Goal: Task Accomplishment & Management: Manage account settings

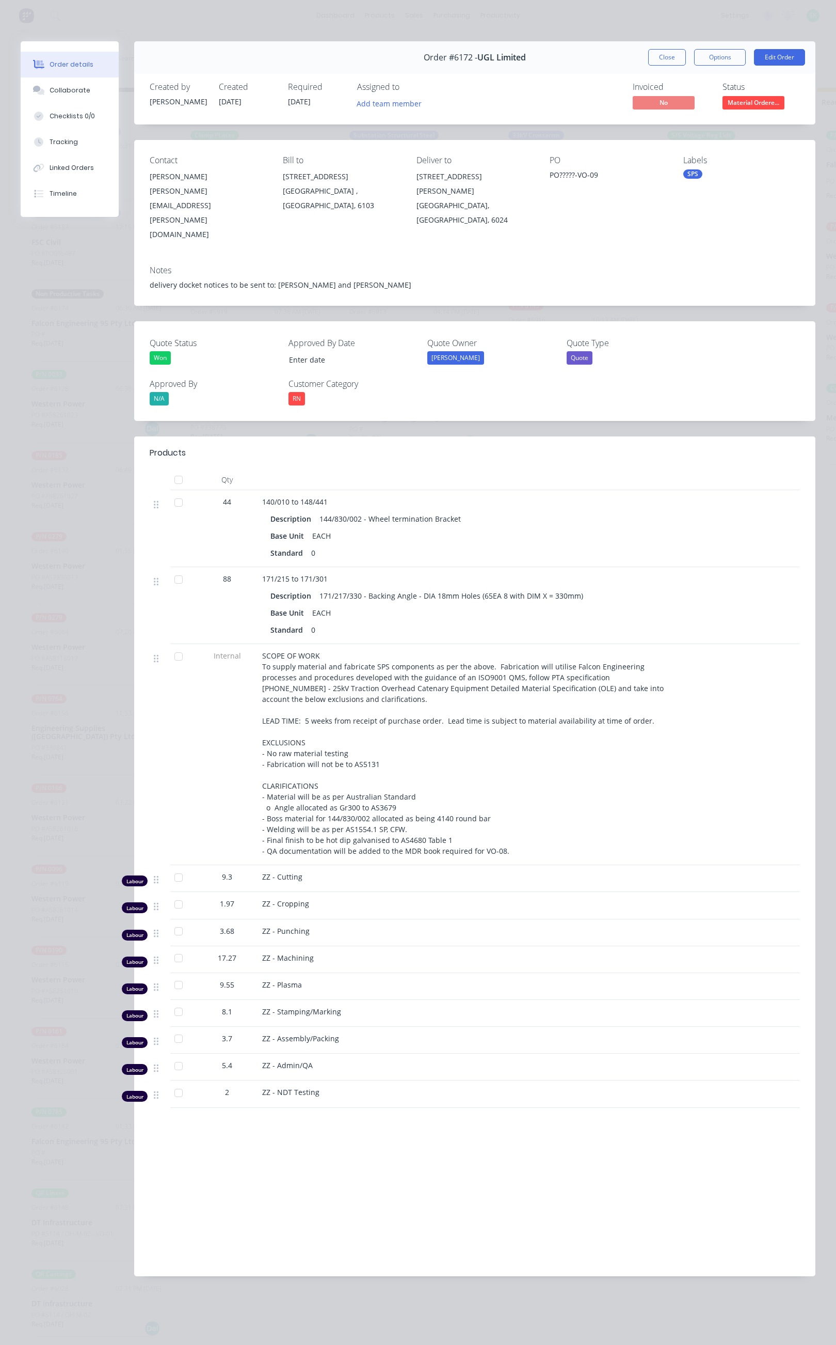
click at [668, 64] on button "Close" at bounding box center [668, 57] width 38 height 17
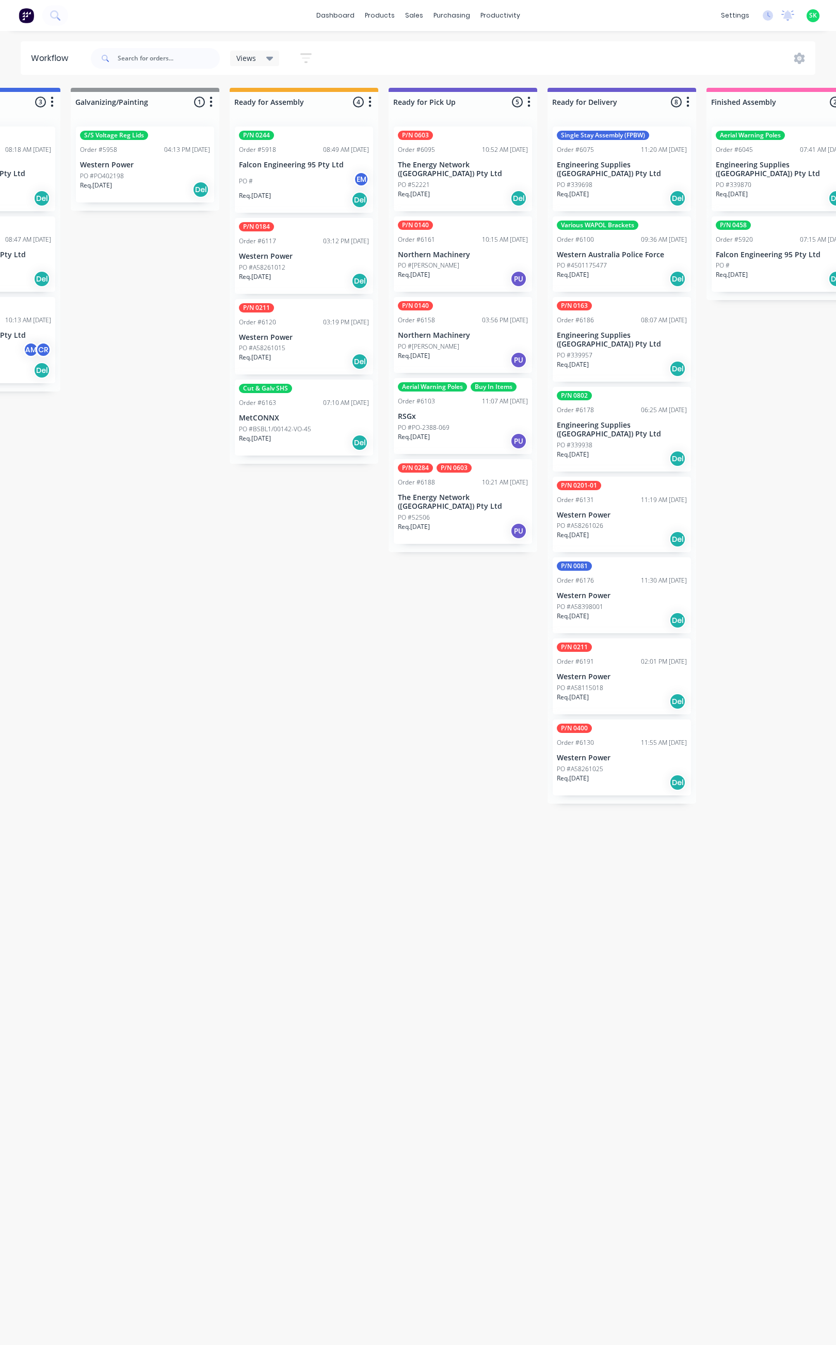
scroll to position [0, 618]
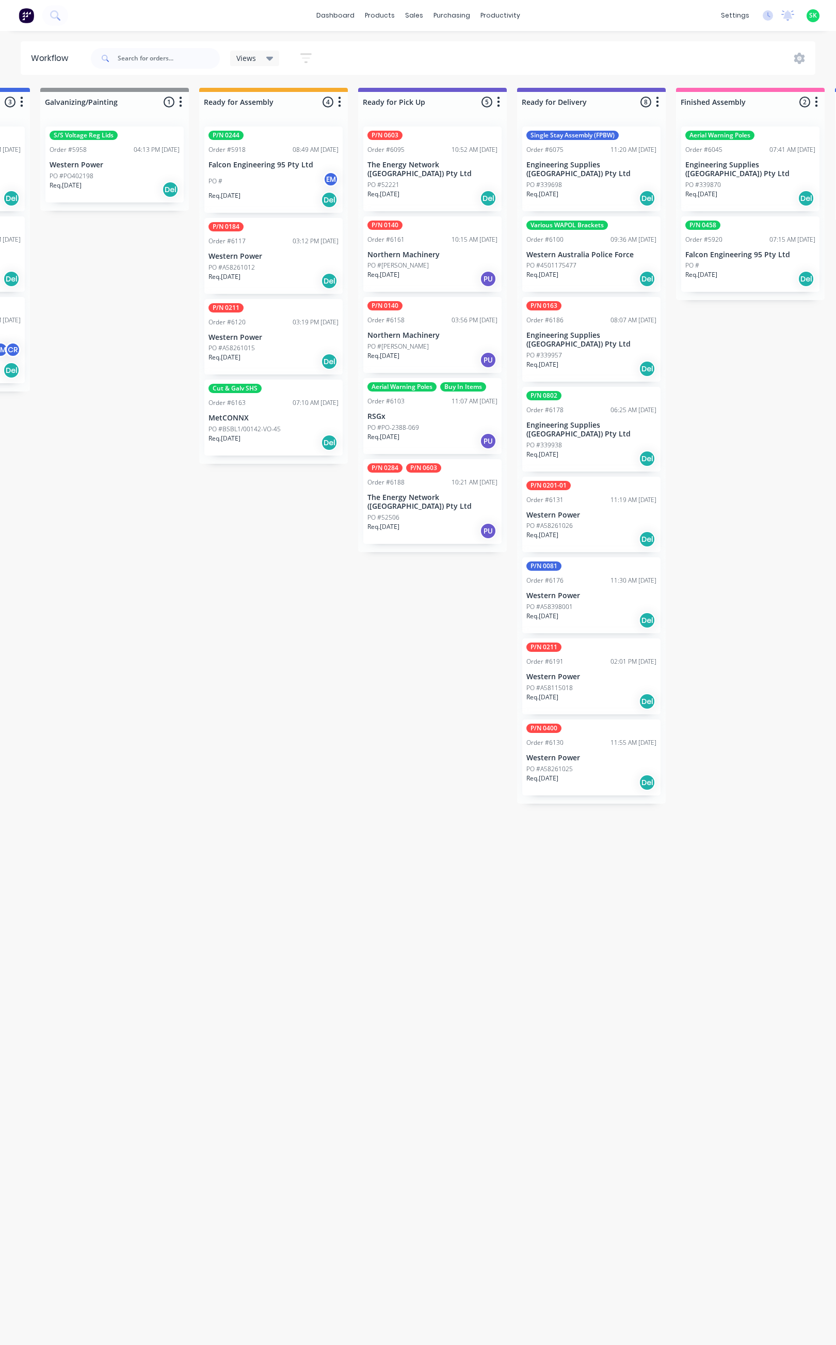
click at [437, 502] on p "The Energy Network ([GEOGRAPHIC_DATA]) Pty Ltd" at bounding box center [433, 502] width 130 height 18
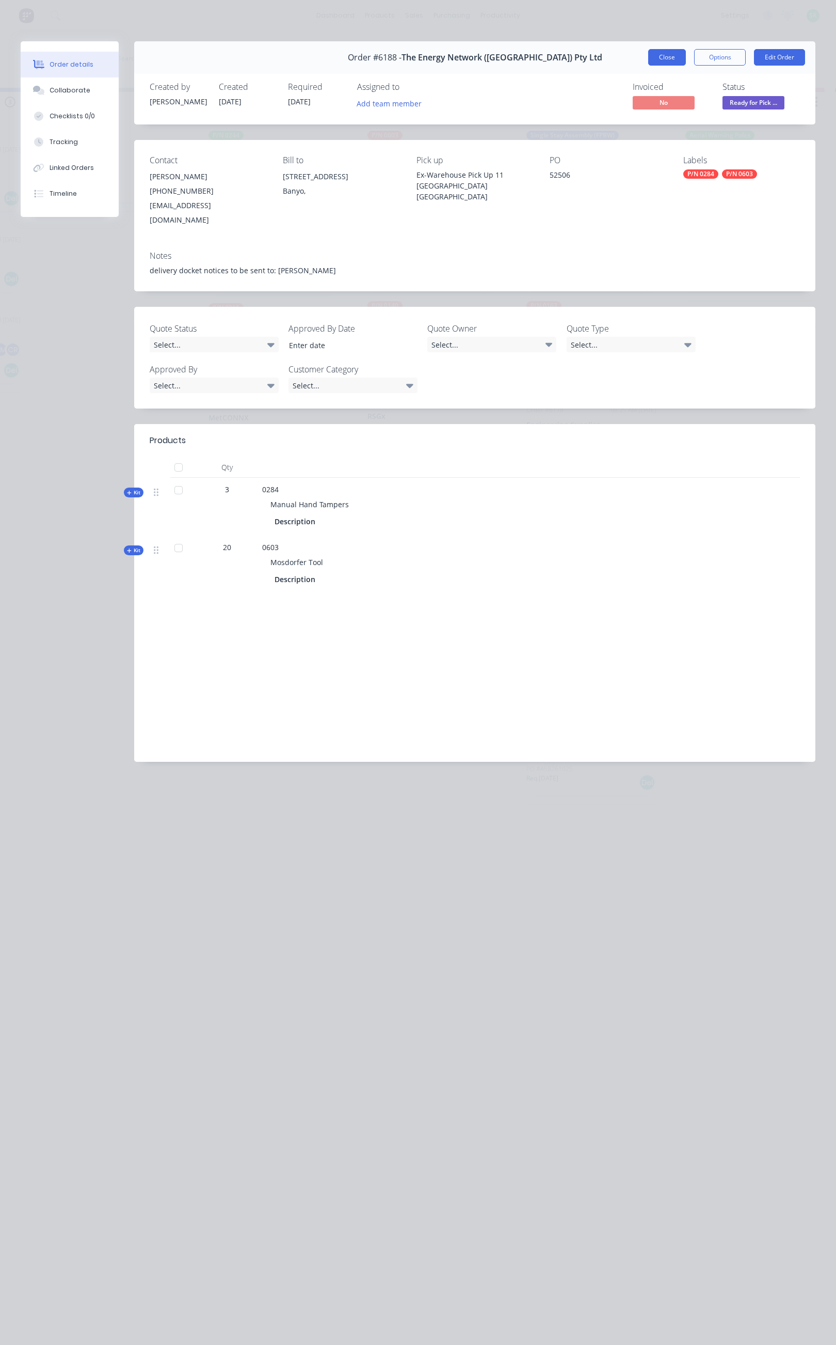
click at [657, 58] on button "Close" at bounding box center [668, 57] width 38 height 17
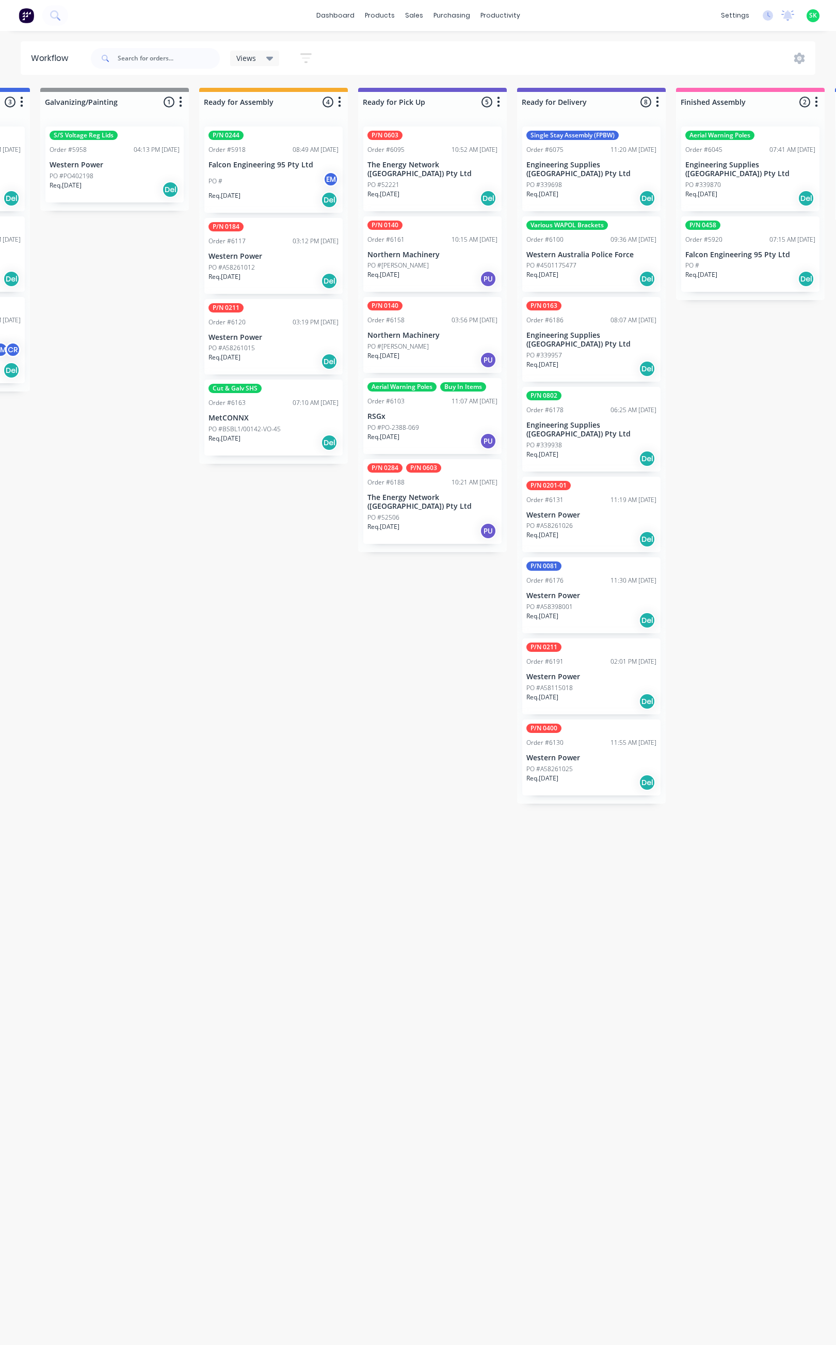
click at [289, 441] on div "Req. [DATE] Del" at bounding box center [274, 443] width 130 height 18
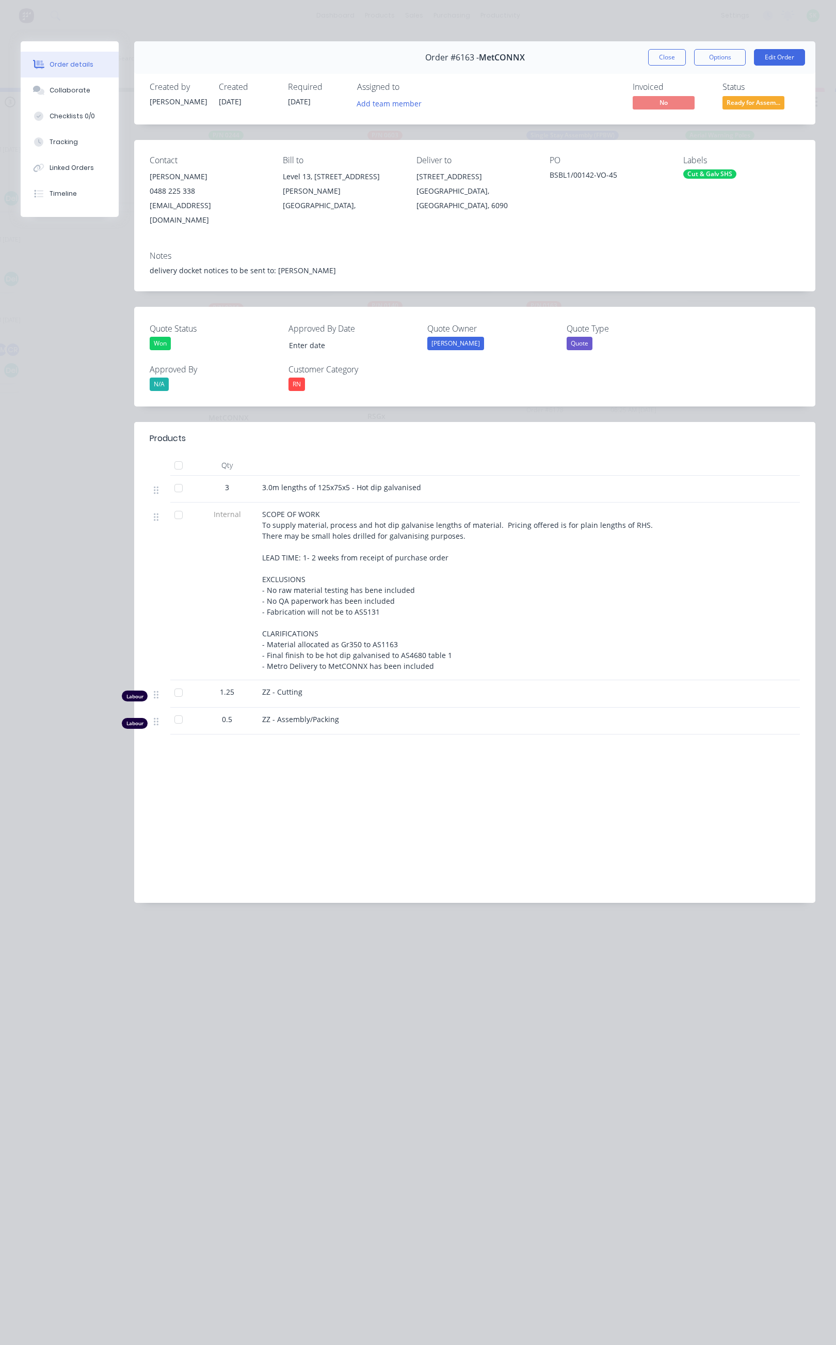
click at [475, 964] on div "Order details Collaborate Checklists 0/0 Tracking Linked Orders Timeline Order …" at bounding box center [418, 672] width 836 height 1345
click at [669, 51] on button "Close" at bounding box center [668, 57] width 38 height 17
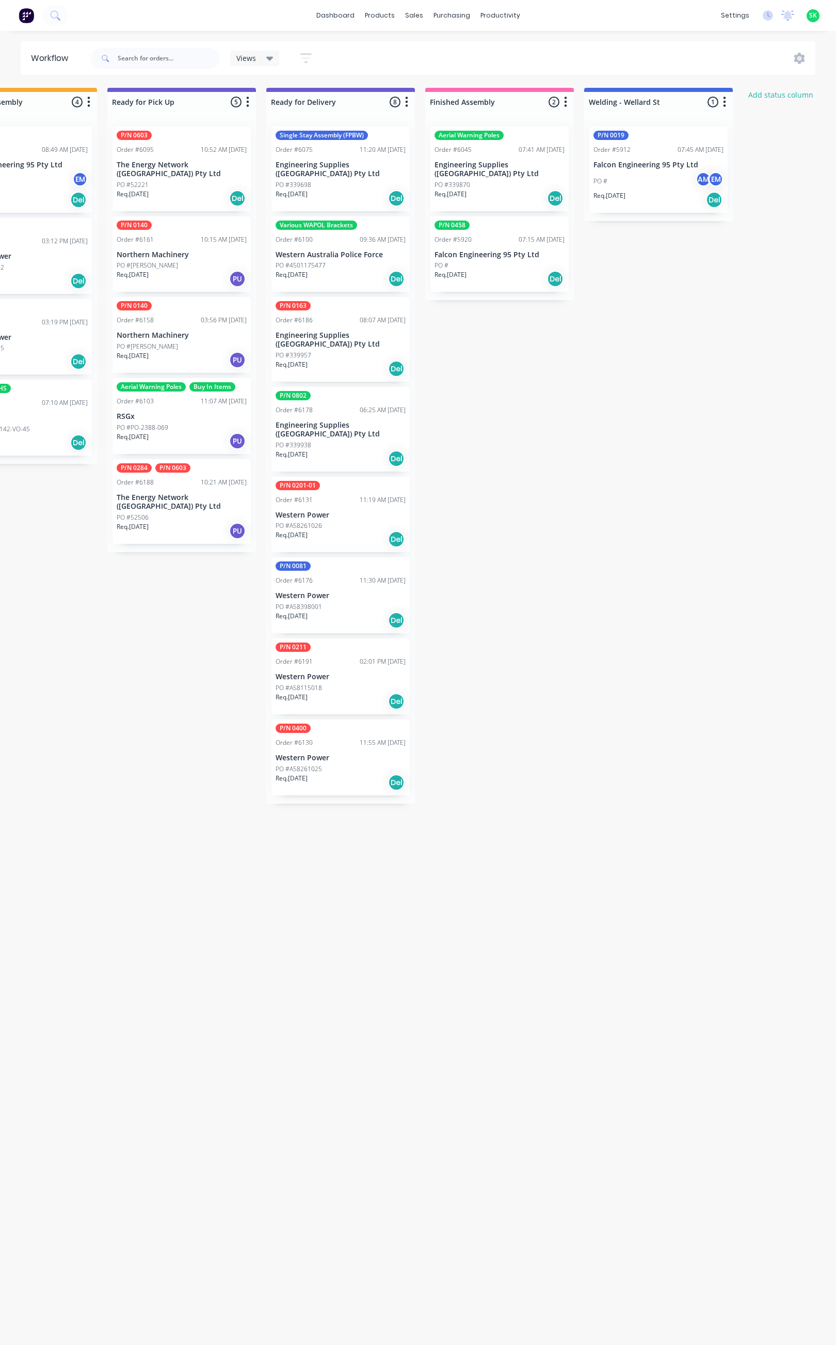
scroll to position [0, 863]
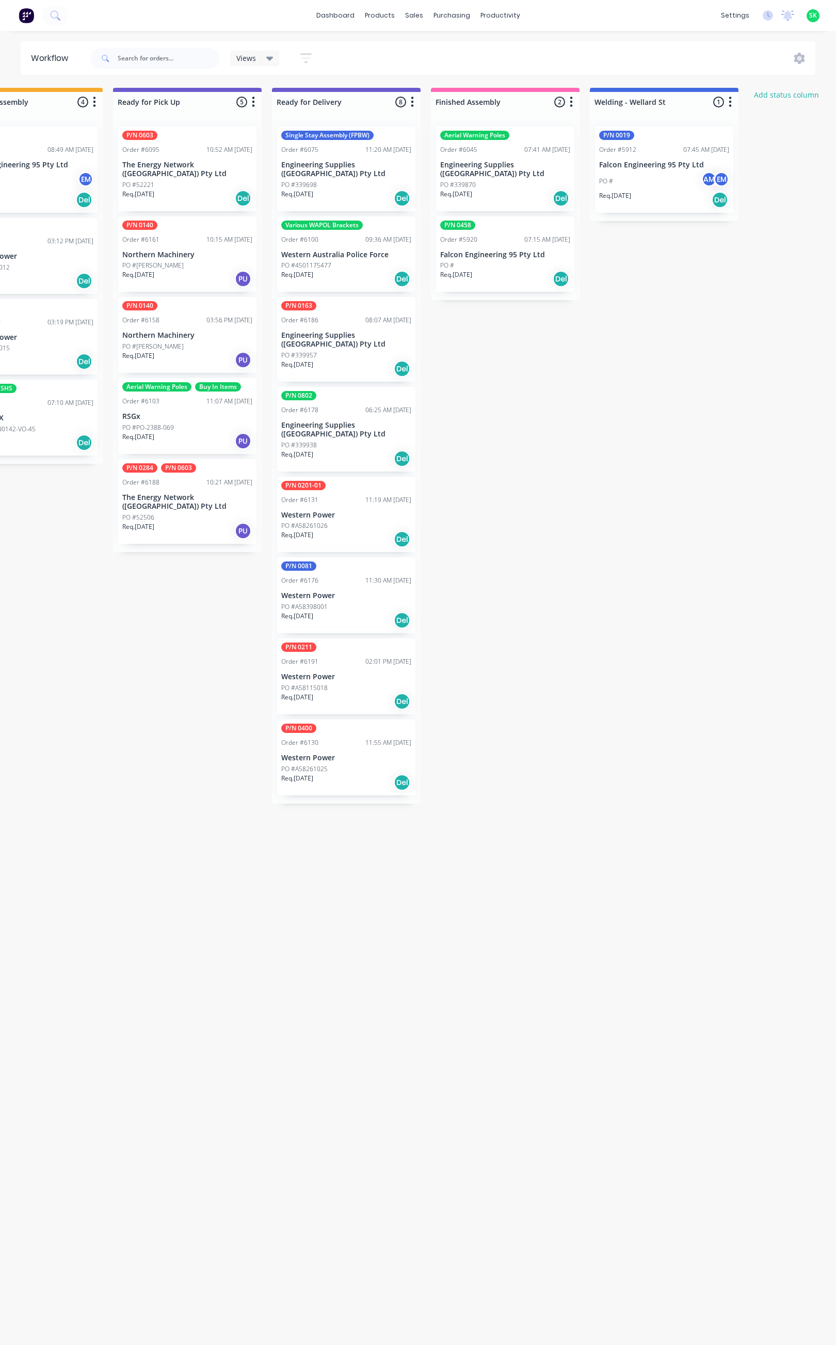
click at [668, 166] on p "Falcon Engineering 95 Pty Ltd" at bounding box center [664, 165] width 130 height 9
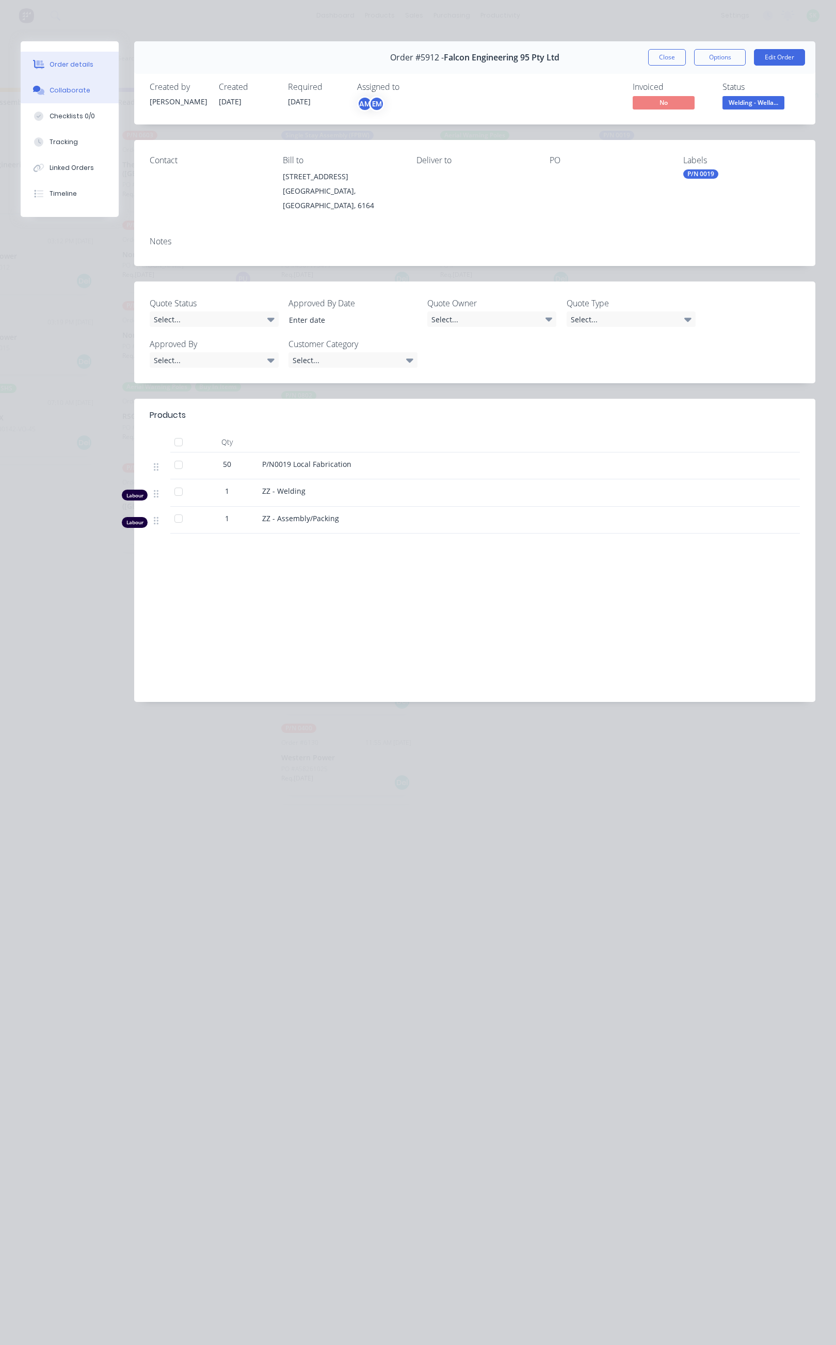
click at [62, 86] on div "Collaborate" at bounding box center [70, 90] width 41 height 9
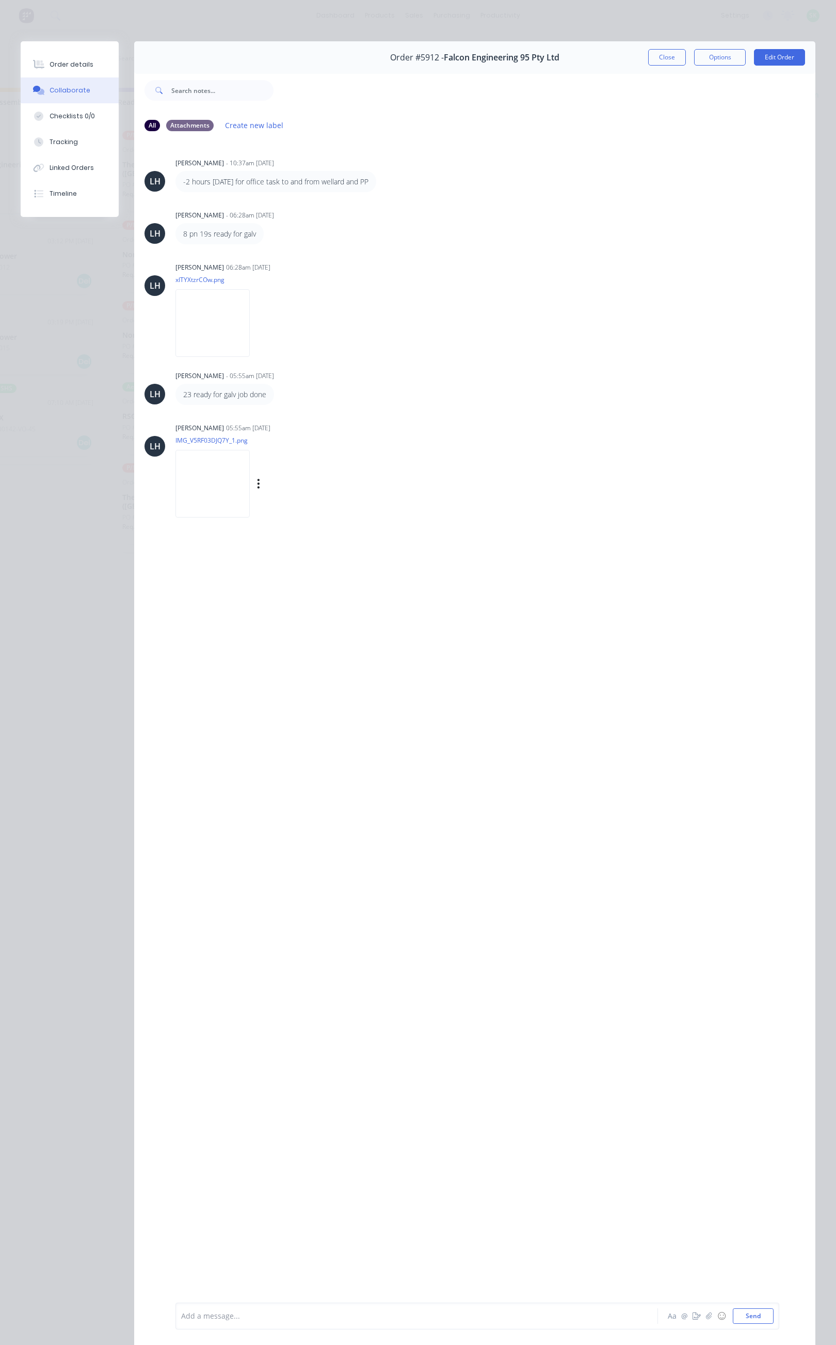
click at [225, 473] on img at bounding box center [213, 484] width 74 height 68
click at [663, 58] on button "Close" at bounding box center [668, 57] width 38 height 17
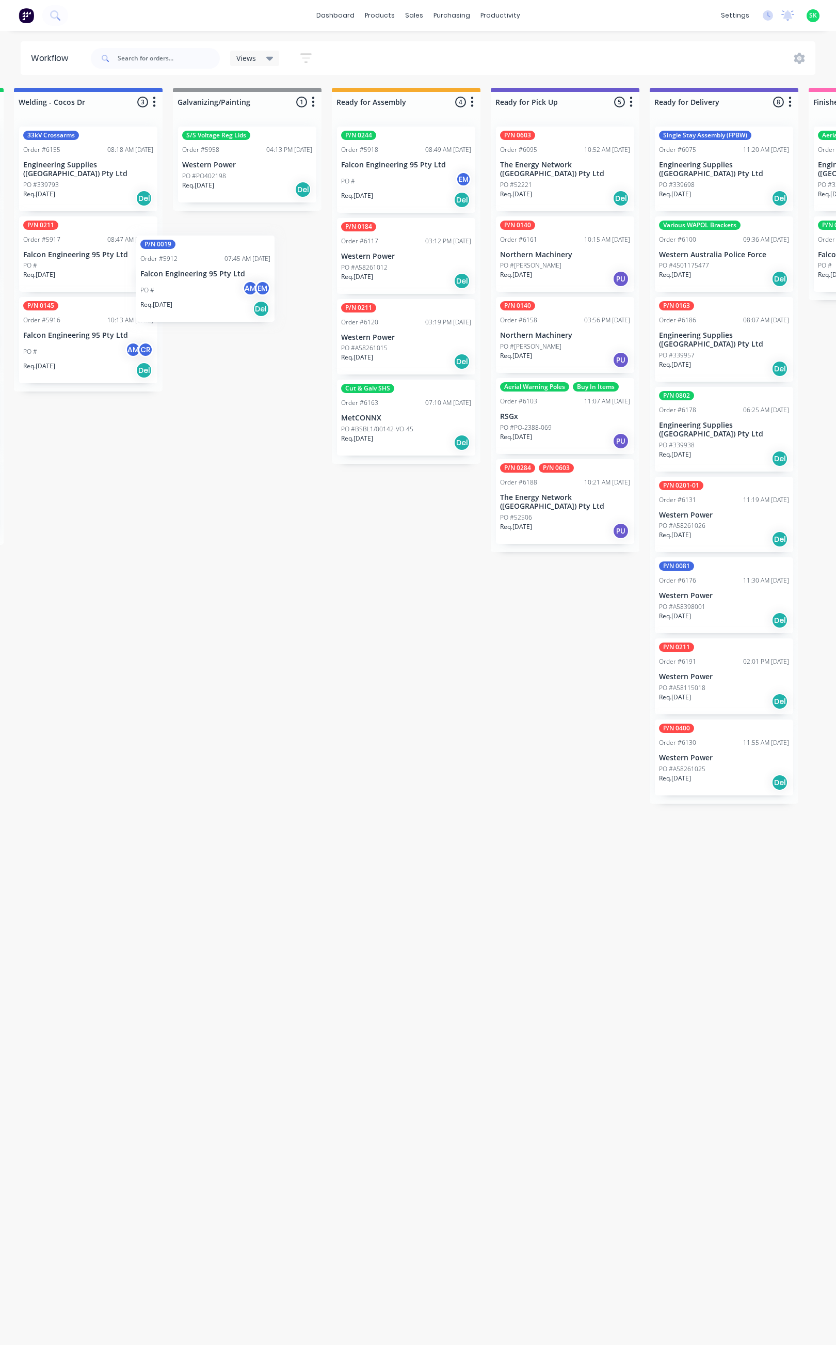
scroll to position [0, 483]
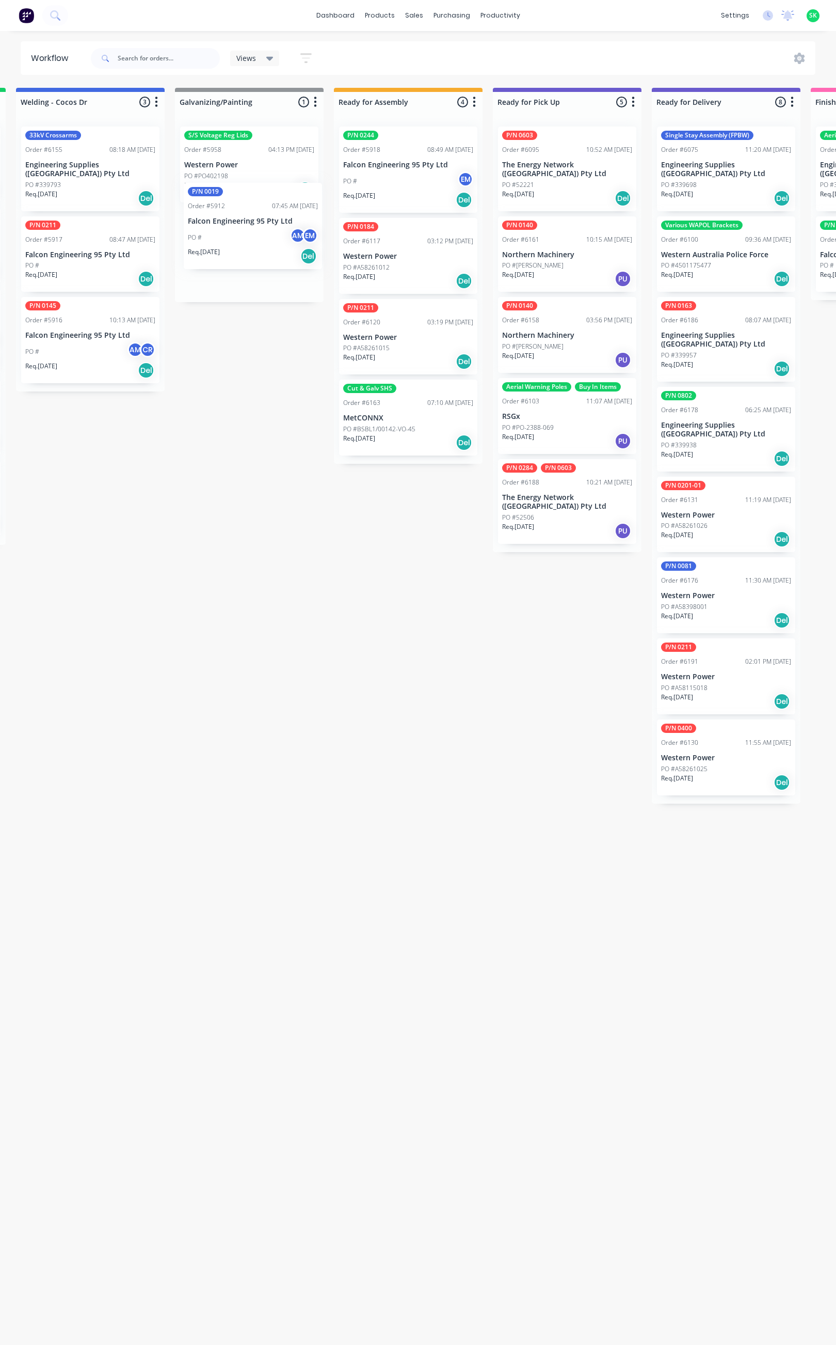
drag, startPoint x: 658, startPoint y: 177, endPoint x: 237, endPoint y: 238, distance: 425.7
click at [237, 238] on div "Submitted 15 Status colour #273444 hex #273444 Save Cancel Summaries Total orde…" at bounding box center [445, 712] width 1872 height 1248
